Goal: Information Seeking & Learning: Learn about a topic

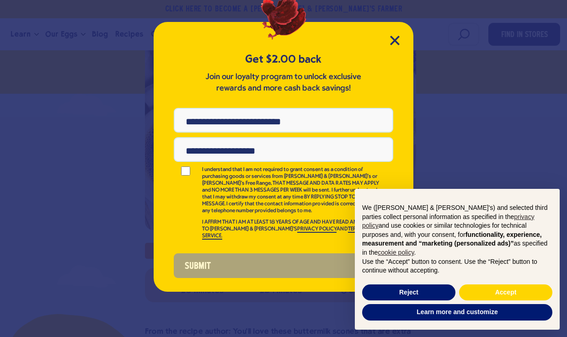
click at [401, 31] on div "Get $2.00 back Join our loyalty program to unlock exclusive rewards and more ca…" at bounding box center [284, 157] width 260 height 270
click at [394, 39] on icon "Close Modal" at bounding box center [394, 40] width 8 height 8
